Goal: Information Seeking & Learning: Learn about a topic

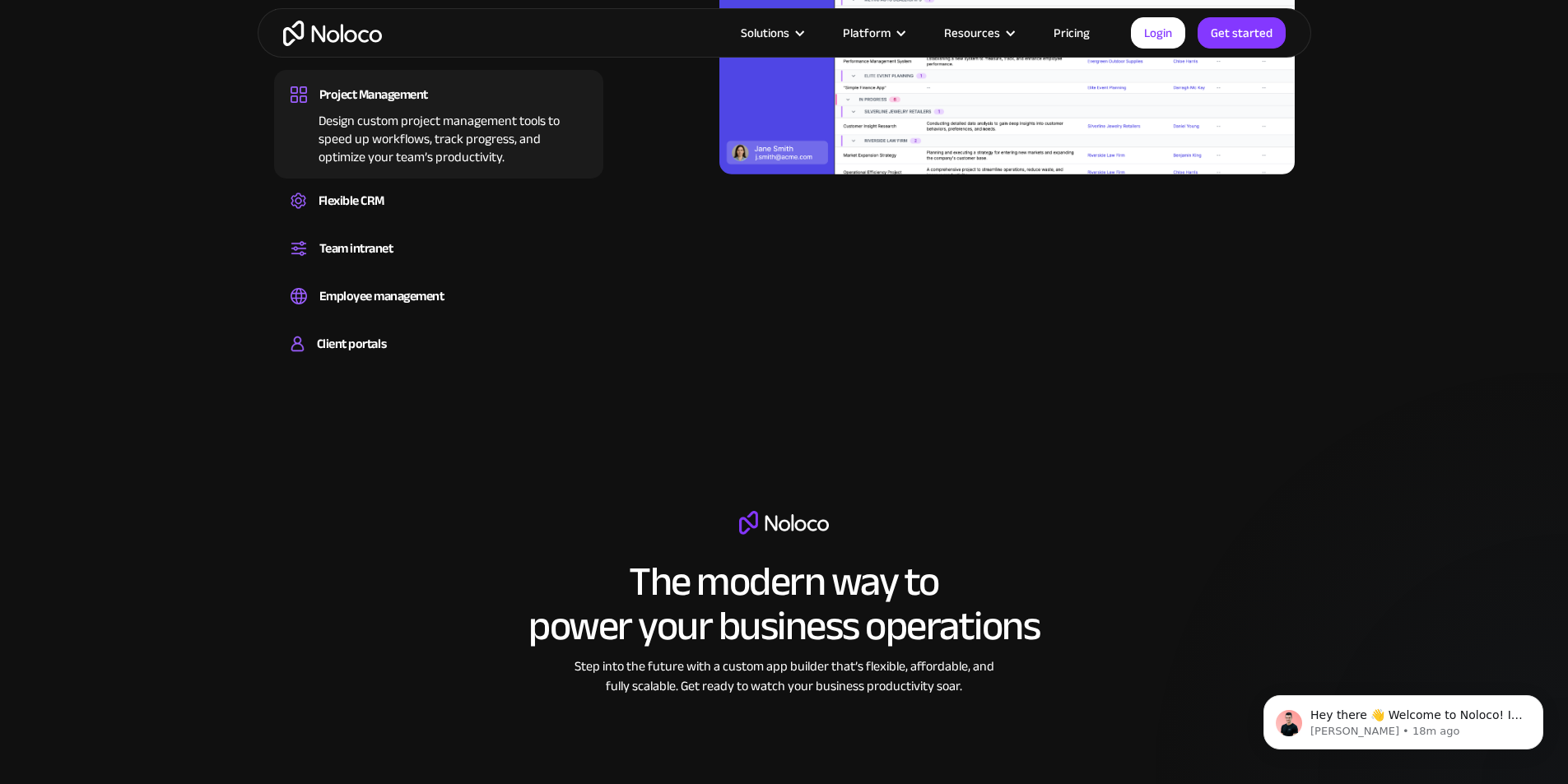
scroll to position [1645, 0]
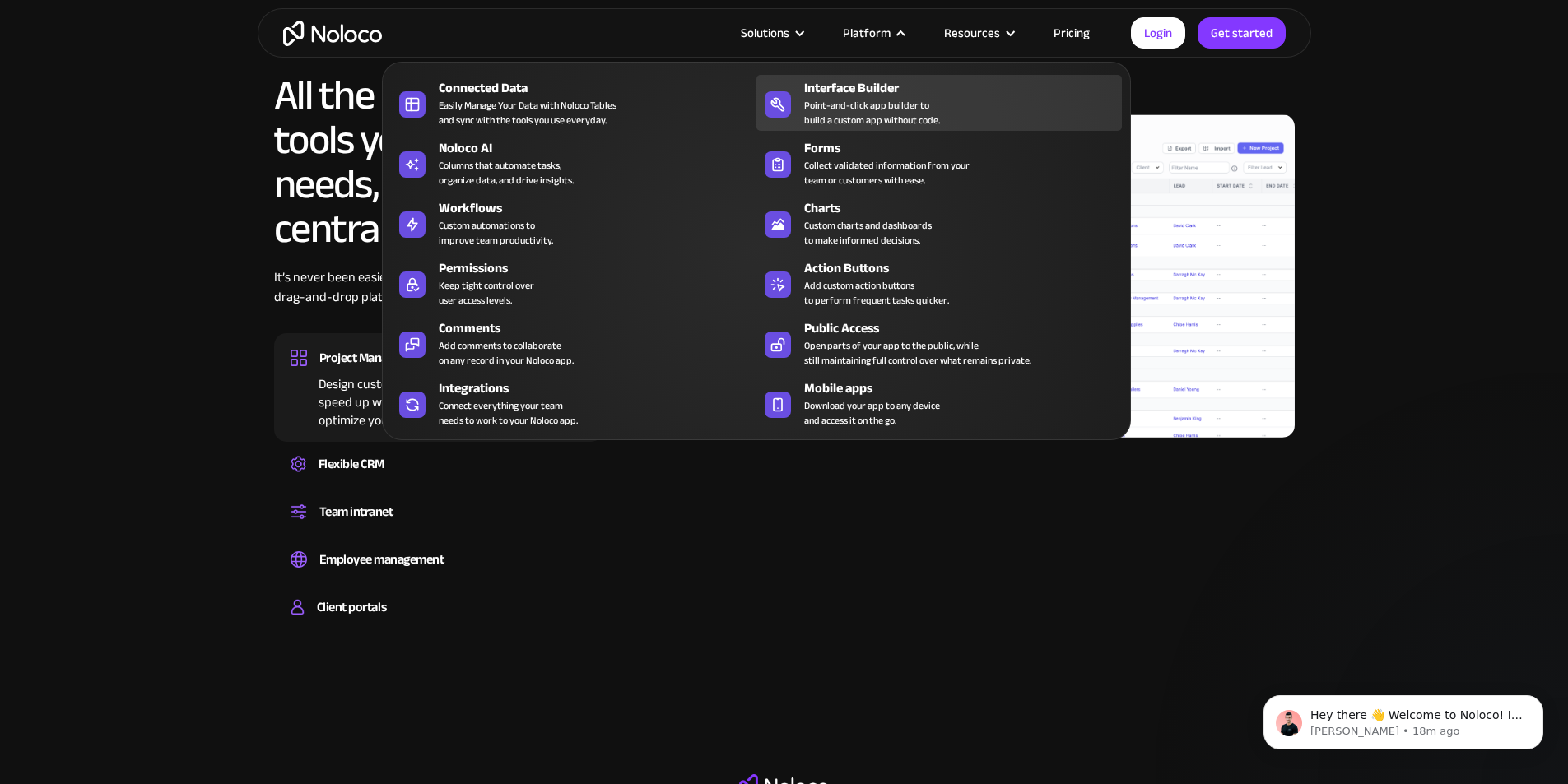
click at [936, 91] on div "Interface Builder" at bounding box center [966, 88] width 325 height 19
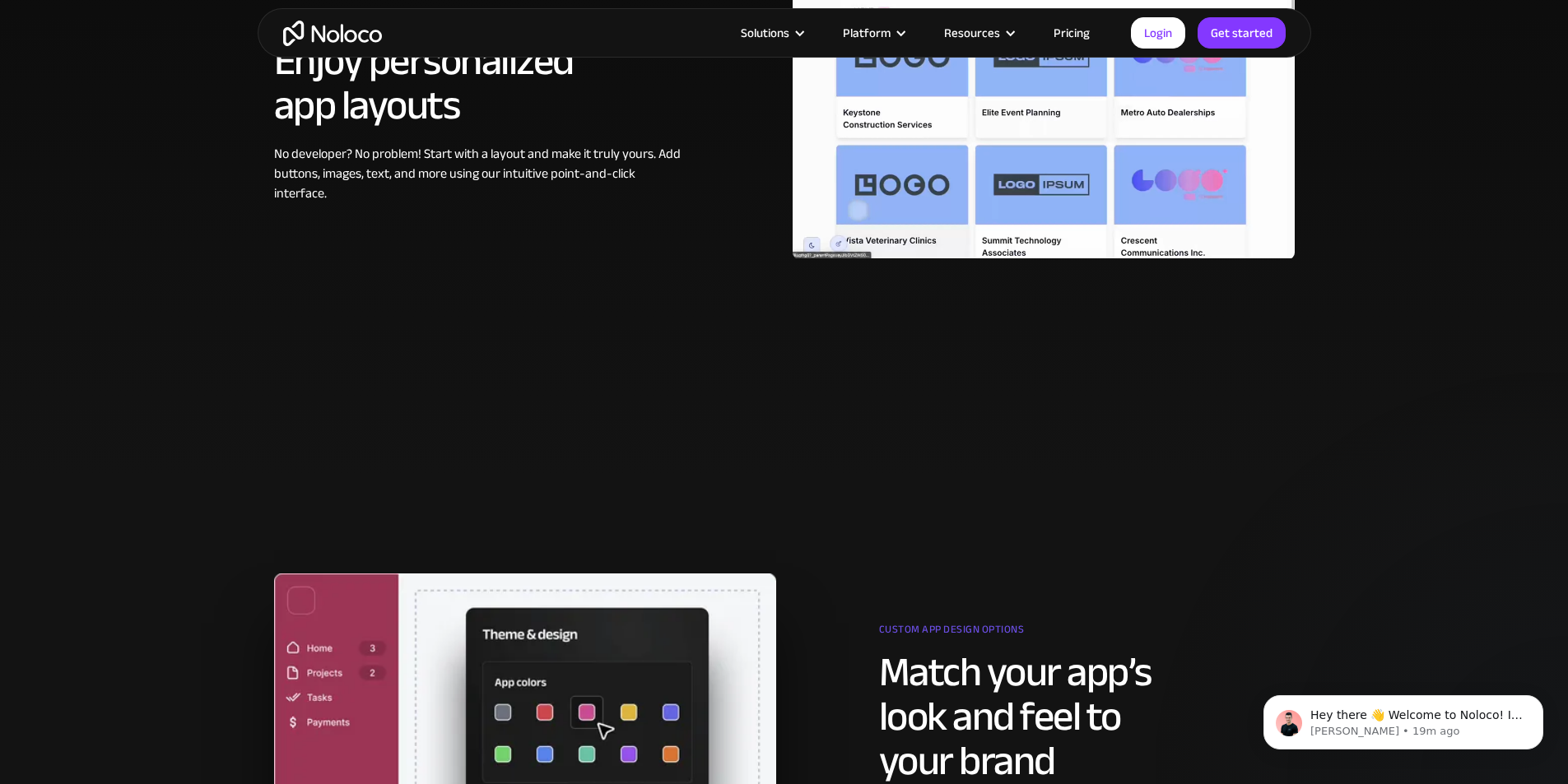
scroll to position [905, 0]
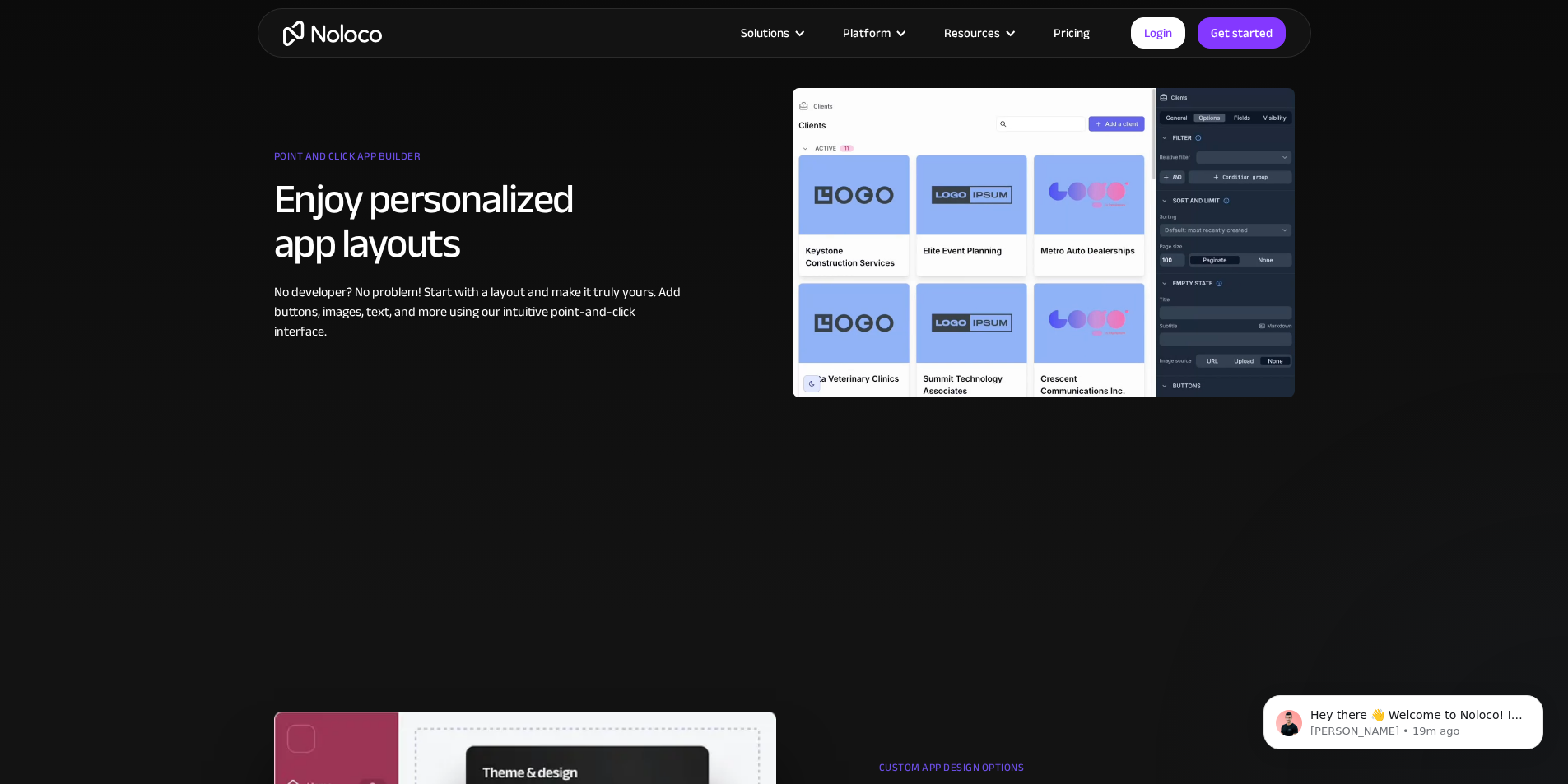
click at [1068, 36] on link "Pricing" at bounding box center [1072, 32] width 78 height 21
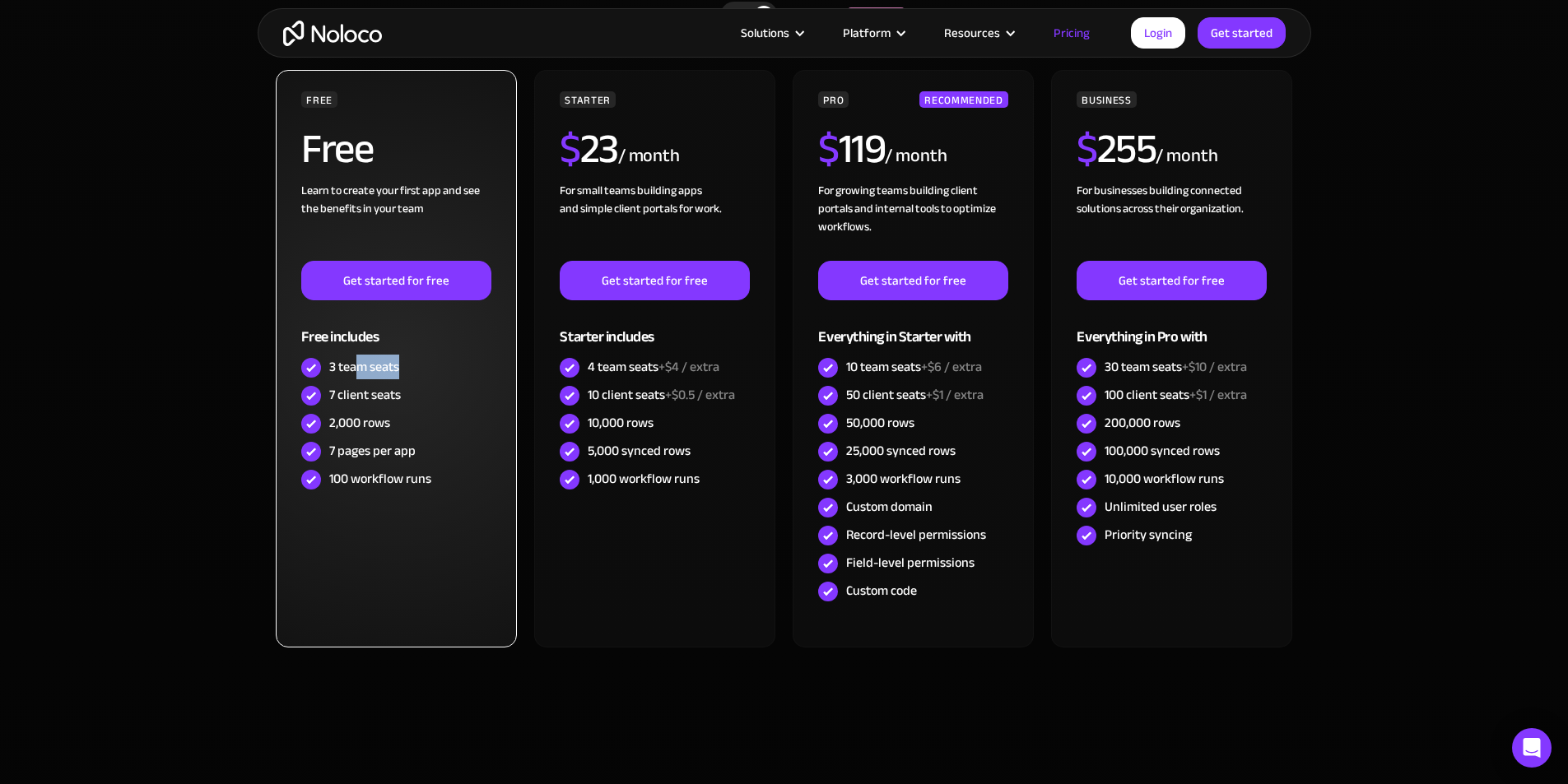
drag, startPoint x: 408, startPoint y: 366, endPoint x: 356, endPoint y: 369, distance: 52.1
click at [359, 367] on div "3 team seats" at bounding box center [396, 367] width 190 height 28
click at [354, 391] on div "7 client seats" at bounding box center [365, 394] width 72 height 18
drag, startPoint x: 353, startPoint y: 391, endPoint x: 386, endPoint y: 390, distance: 33.0
click at [386, 390] on div "7 client seats" at bounding box center [365, 394] width 72 height 18
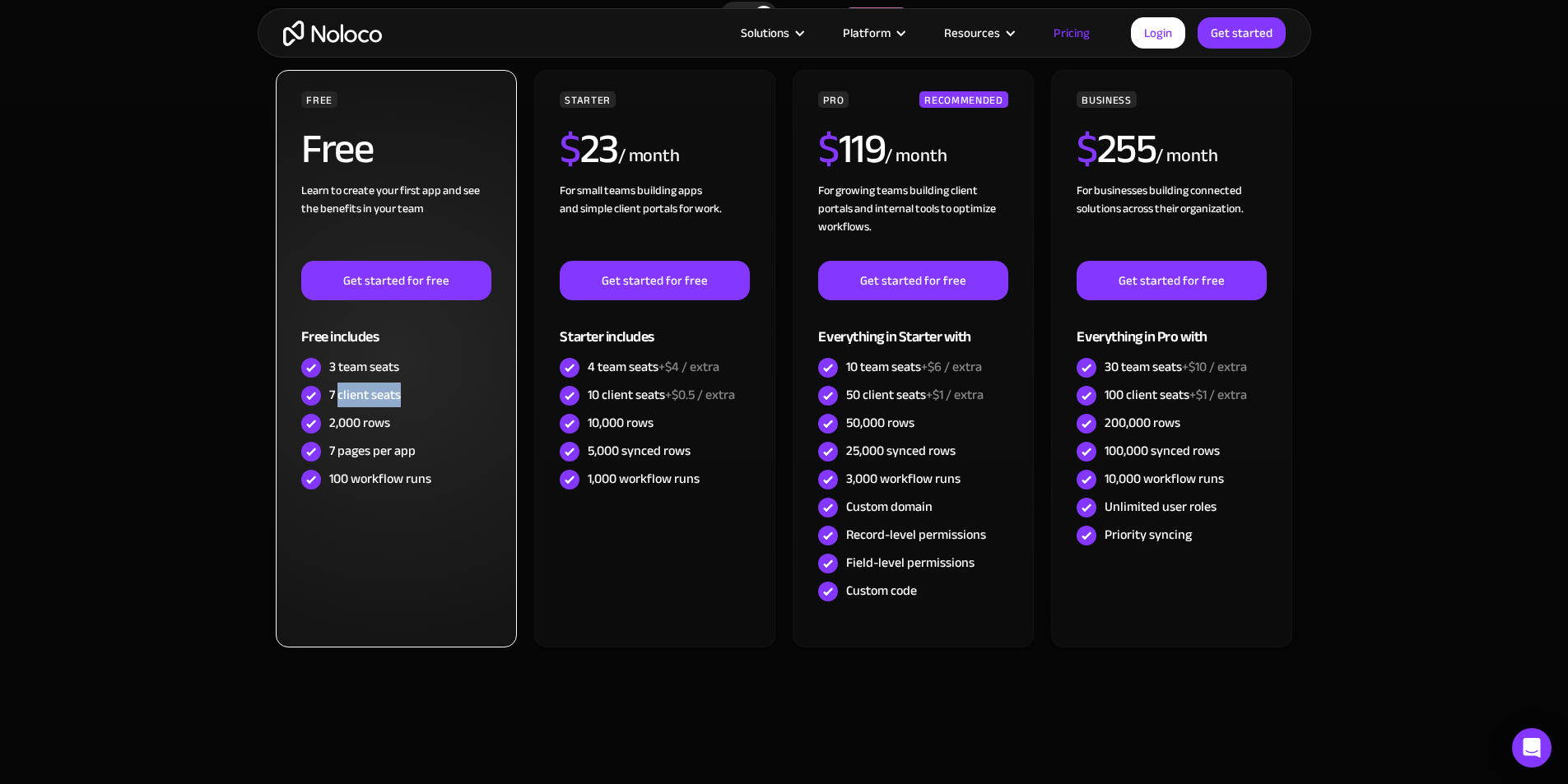
click at [386, 390] on div "7 client seats" at bounding box center [365, 394] width 72 height 18
click at [340, 446] on div "7 pages per app" at bounding box center [372, 451] width 87 height 18
drag, startPoint x: 340, startPoint y: 446, endPoint x: 418, endPoint y: 448, distance: 78.0
click at [418, 448] on div "7 pages per app" at bounding box center [396, 451] width 190 height 28
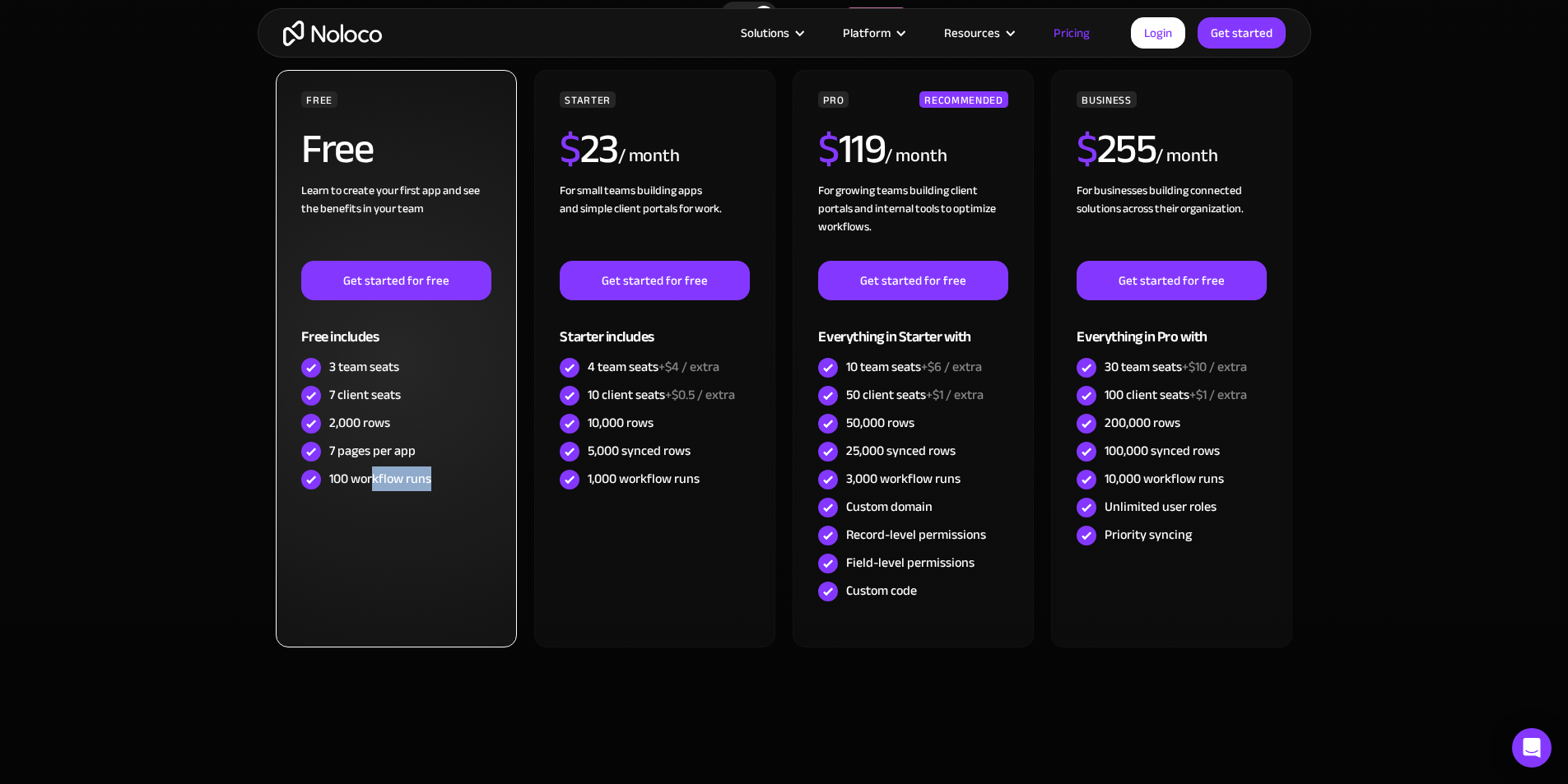
drag, startPoint x: 436, startPoint y: 477, endPoint x: 368, endPoint y: 473, distance: 68.1
click at [370, 473] on div "100 workflow runs" at bounding box center [396, 479] width 190 height 28
click at [368, 473] on div "100 workflow runs" at bounding box center [380, 478] width 102 height 18
drag, startPoint x: 368, startPoint y: 473, endPoint x: 445, endPoint y: 475, distance: 77.0
click at [445, 475] on div "100 workflow runs" at bounding box center [396, 479] width 190 height 28
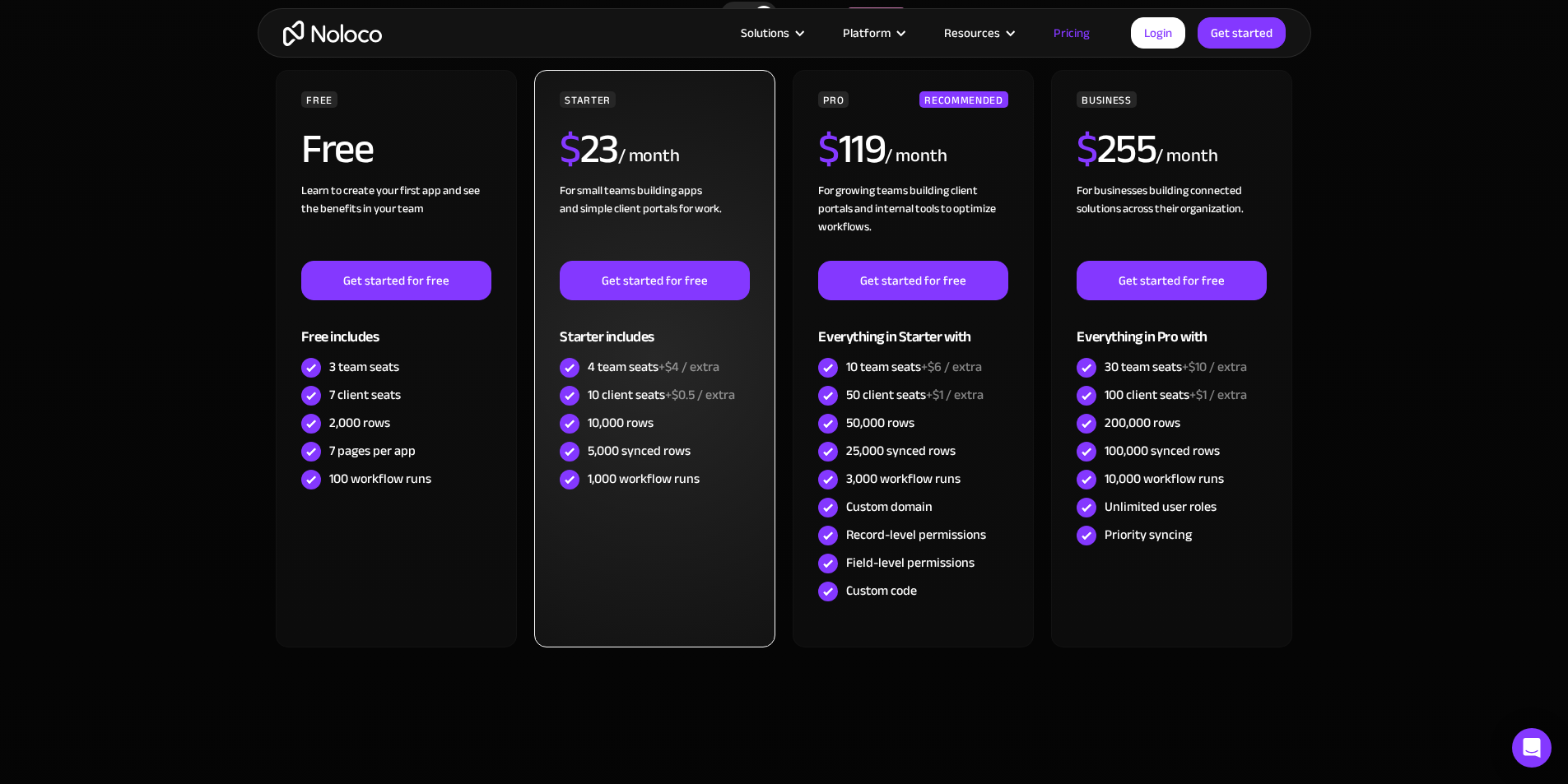
click at [550, 473] on div "STARTER $ 23 / month For small teams building apps and simple client portals fo…" at bounding box center [654, 359] width 240 height 578
